Goal: Task Accomplishment & Management: Use online tool/utility

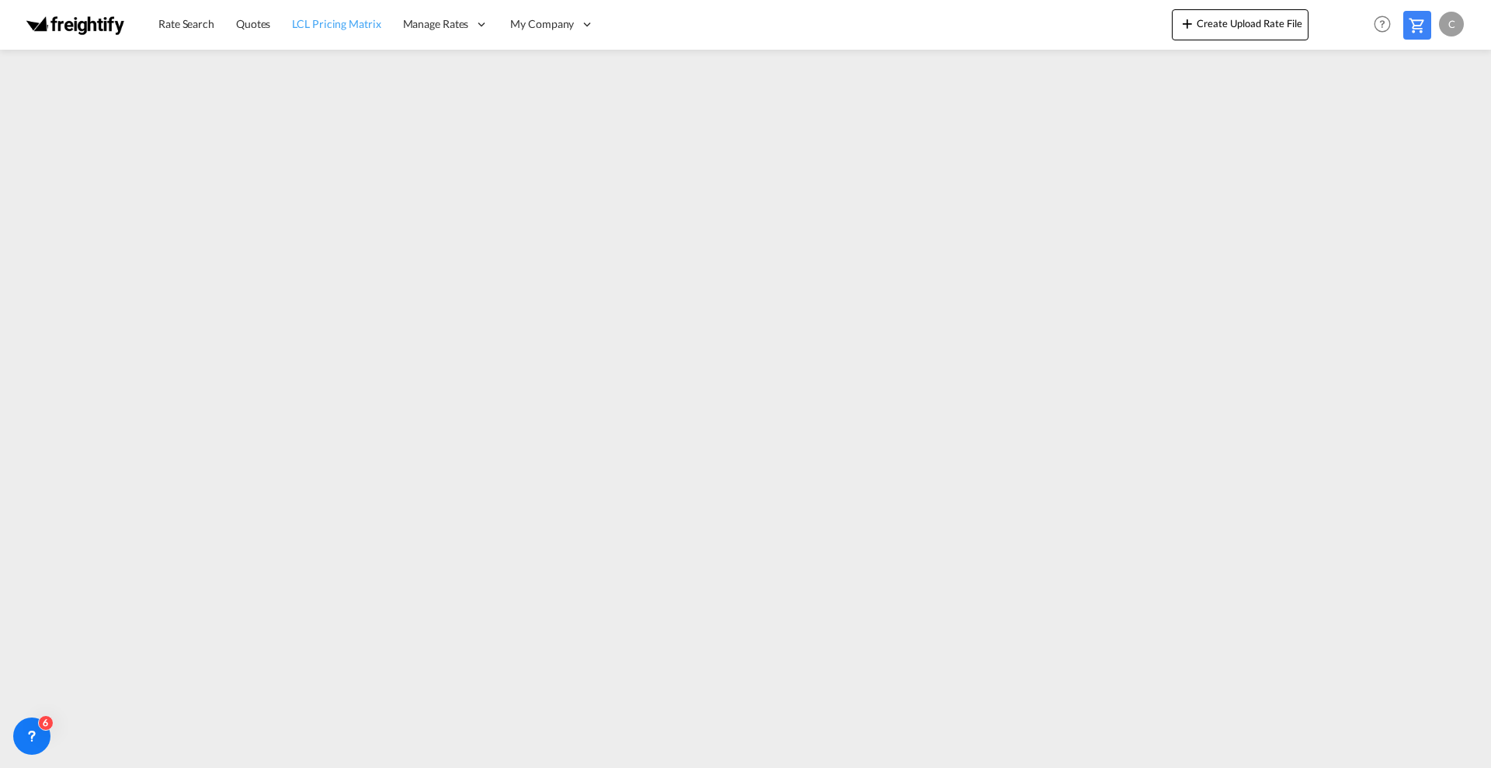
click at [353, 27] on span "LCL Pricing Matrix" at bounding box center [336, 23] width 89 height 13
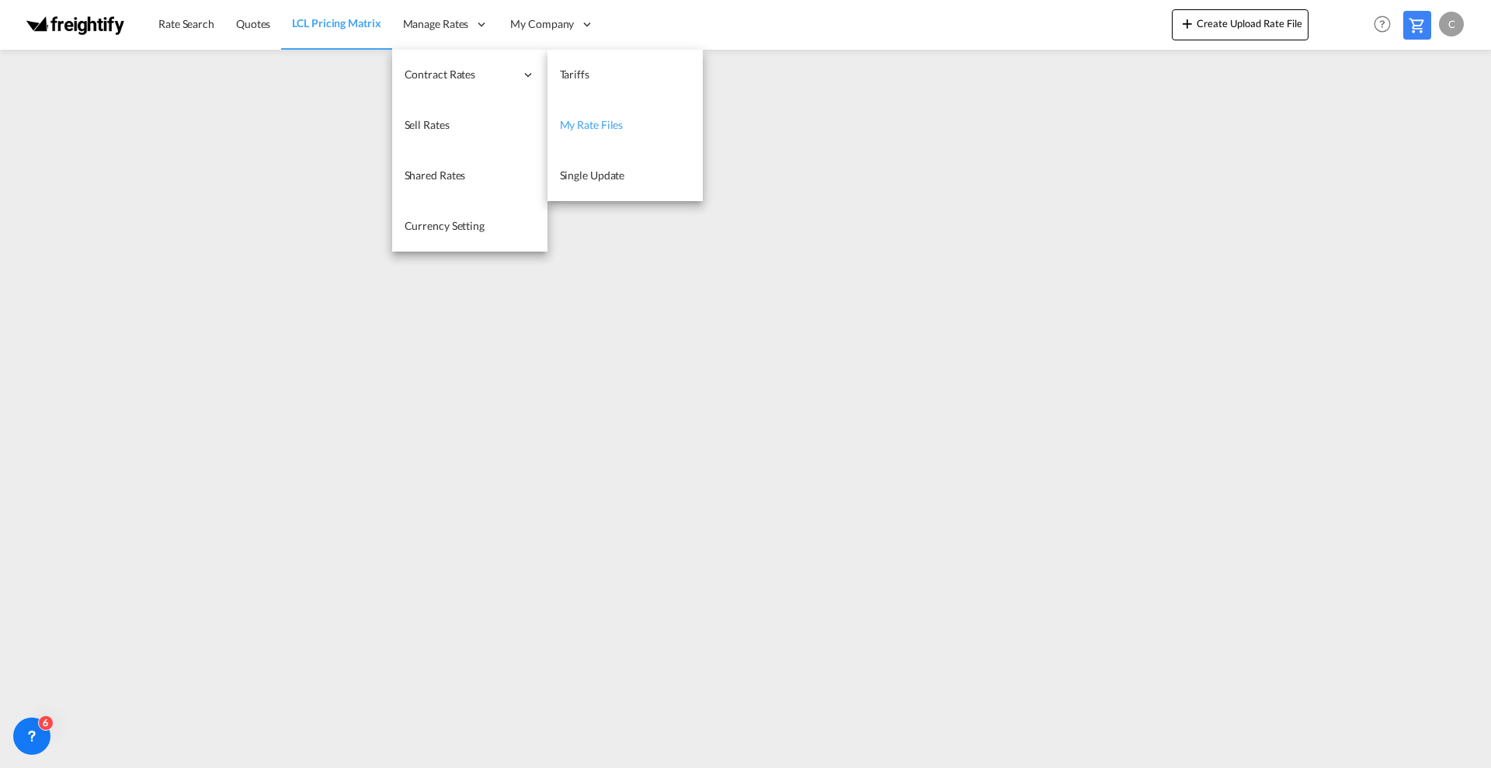
click at [586, 123] on span "My Rate Files" at bounding box center [592, 124] width 64 height 13
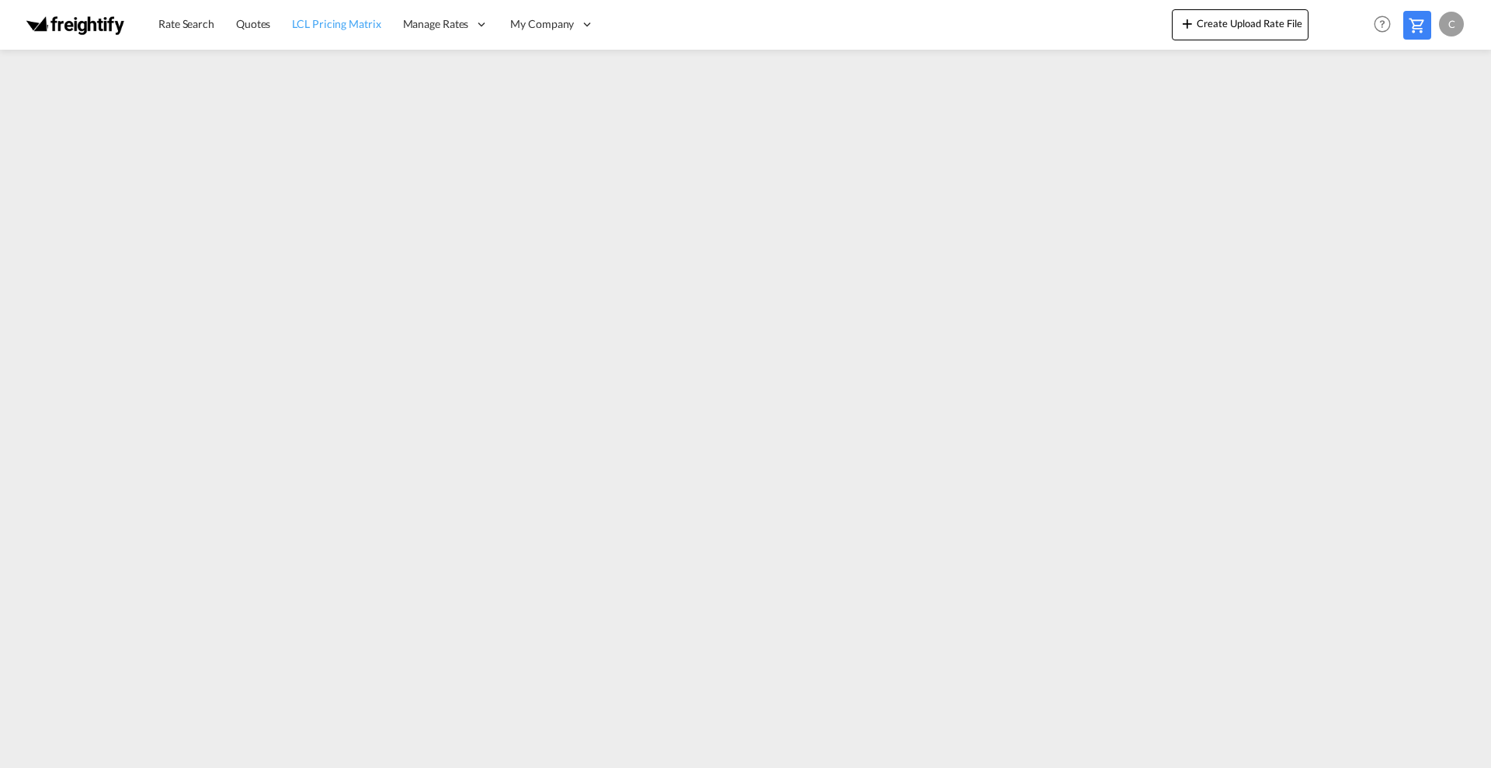
click at [328, 29] on span "LCL Pricing Matrix" at bounding box center [336, 23] width 89 height 13
